Goal: Task Accomplishment & Management: Manage account settings

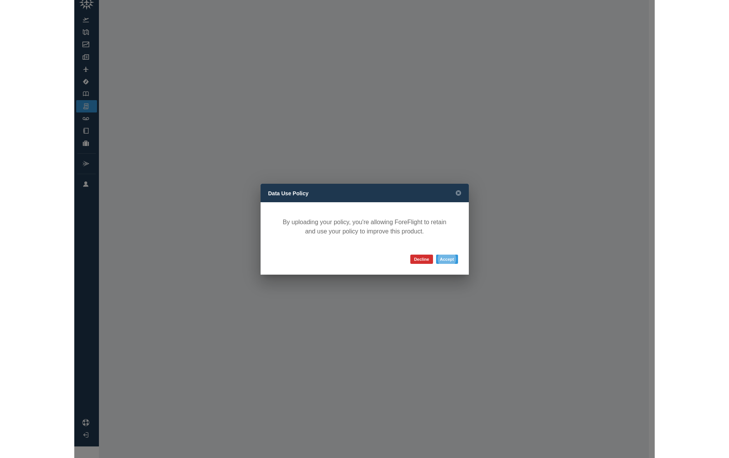
scroll to position [12, 0]
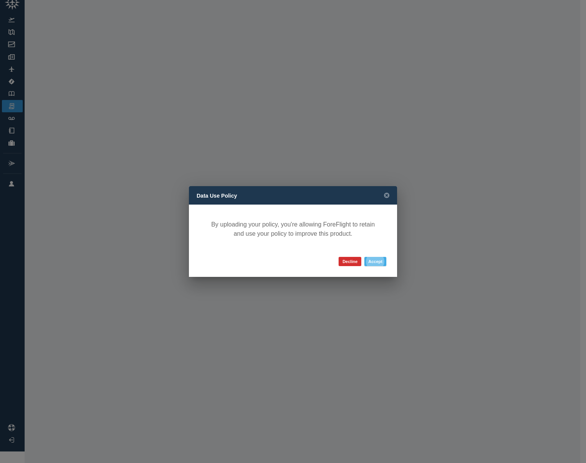
click at [377, 262] on button "Accept" at bounding box center [376, 261] width 22 height 9
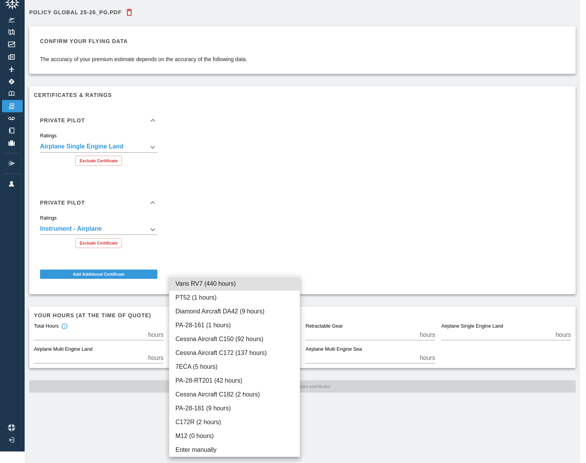
click at [249, 335] on body "**********" at bounding box center [293, 219] width 586 height 463
click at [231, 282] on li "Vans RV7 (440 hours)" at bounding box center [234, 284] width 130 height 14
type input "***"
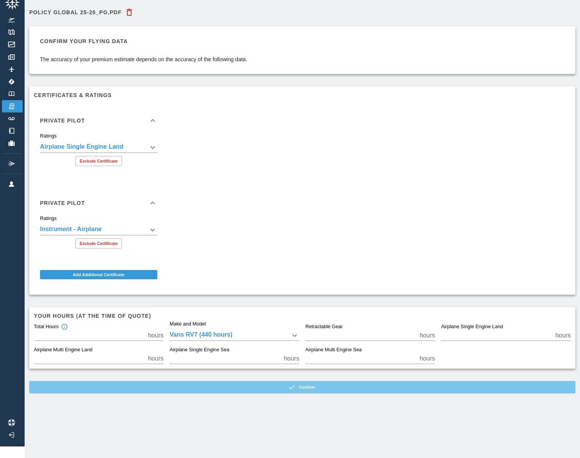
click at [315, 385] on button "Confirm" at bounding box center [302, 387] width 547 height 12
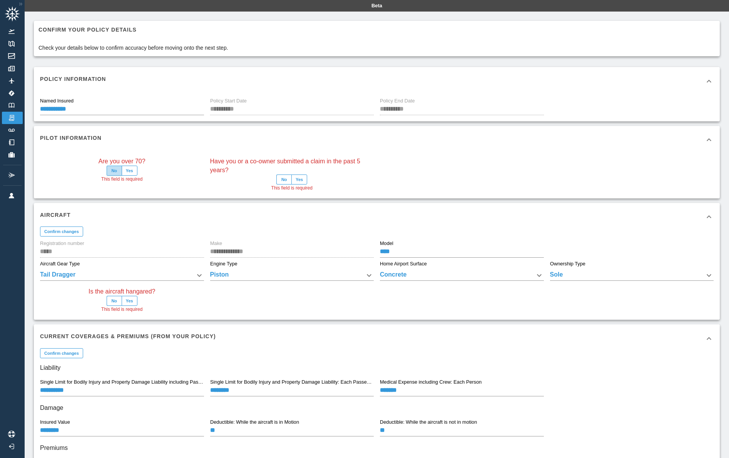
click at [117, 168] on button "No" at bounding box center [114, 171] width 15 height 10
click at [290, 178] on button "No" at bounding box center [283, 179] width 15 height 10
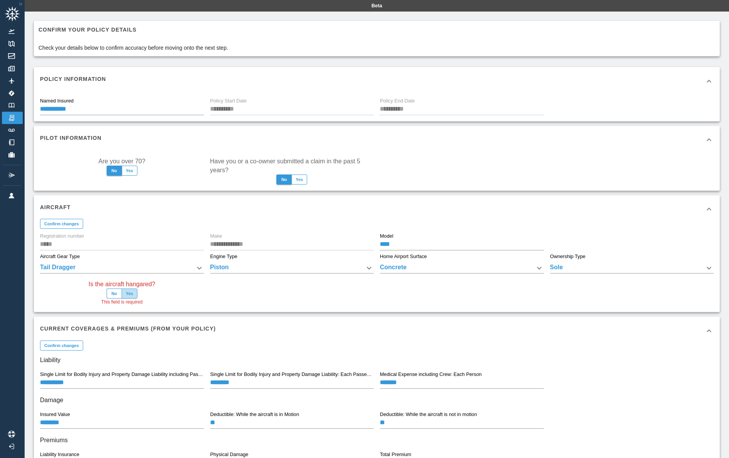
click at [130, 293] on button "Yes" at bounding box center [130, 293] width 16 height 10
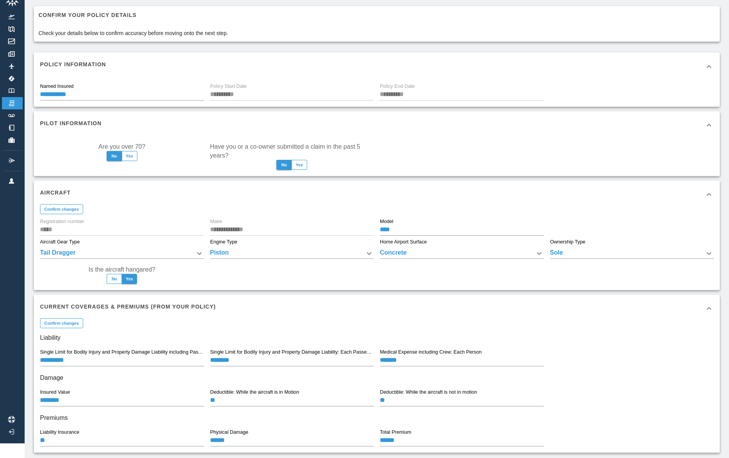
scroll to position [53, 0]
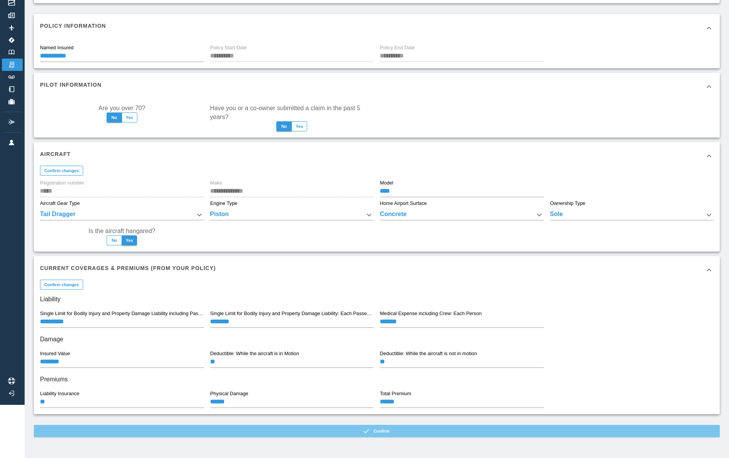
click at [388, 431] on button "Confirm" at bounding box center [377, 431] width 686 height 12
